Goal: Find specific page/section: Find specific page/section

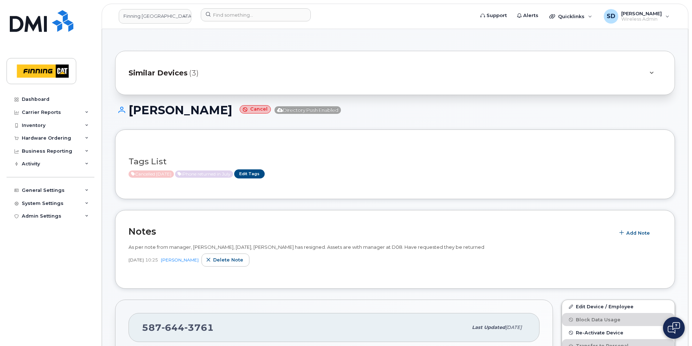
scroll to position [254, 0]
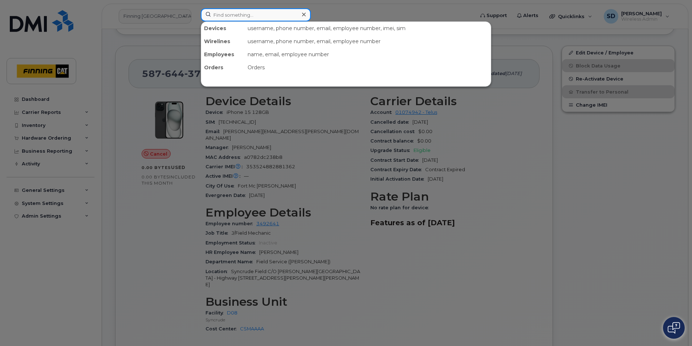
click at [220, 14] on input at bounding box center [256, 14] width 110 height 13
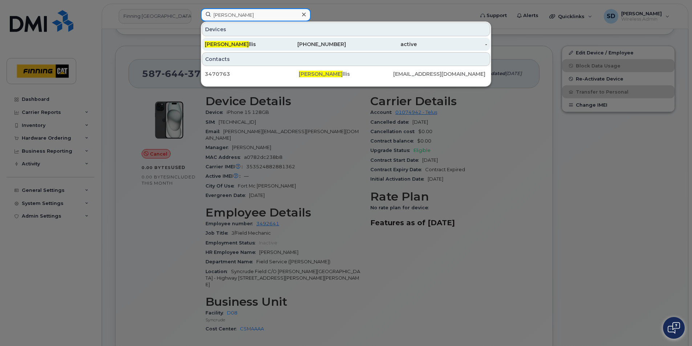
type input "[PERSON_NAME]"
click at [233, 45] on div "[PERSON_NAME] E llis" at bounding box center [240, 44] width 71 height 7
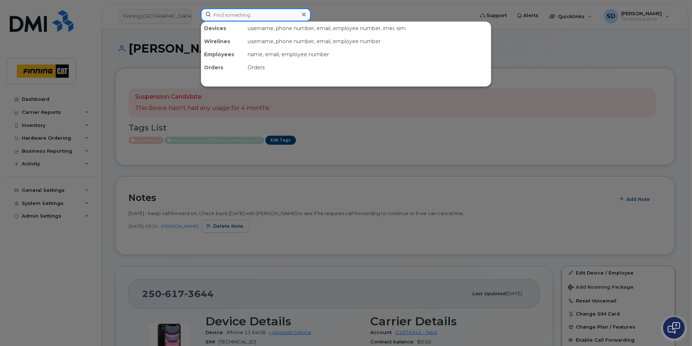
click at [217, 15] on input at bounding box center [256, 14] width 110 height 13
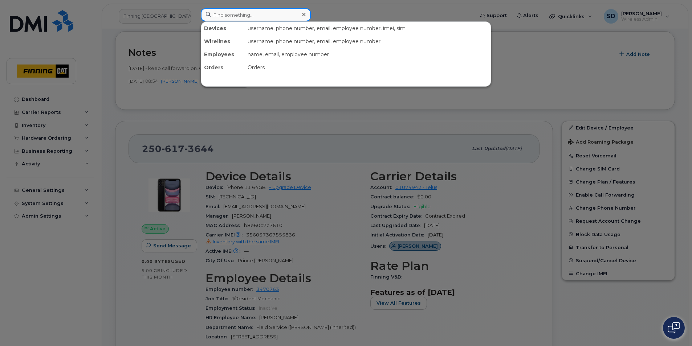
click at [242, 13] on input at bounding box center [256, 14] width 110 height 13
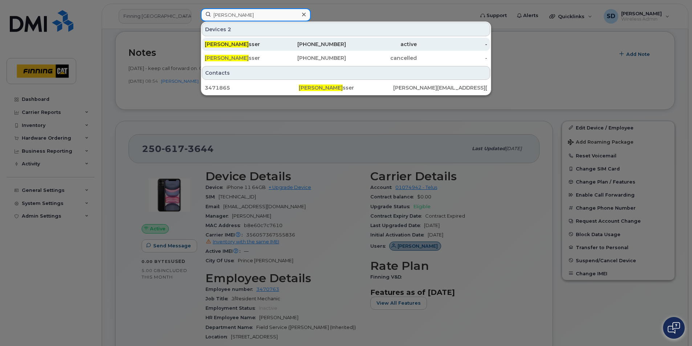
type input "Justin E"
click at [238, 47] on div "Justin E sser" at bounding box center [240, 44] width 71 height 7
